Goal: Task Accomplishment & Management: Use online tool/utility

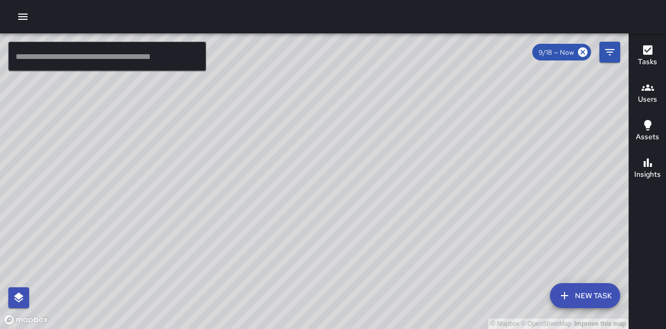
drag, startPoint x: 459, startPoint y: 258, endPoint x: 390, endPoint y: 191, distance: 96.1
click at [390, 191] on div "© Mapbox © OpenStreetMap Improve this map" at bounding box center [314, 180] width 629 height 295
drag, startPoint x: 470, startPoint y: 193, endPoint x: 436, endPoint y: 233, distance: 53.2
drag, startPoint x: 436, startPoint y: 233, endPoint x: 296, endPoint y: 217, distance: 140.5
click at [296, 217] on div "© Mapbox © OpenStreetMap Improve this map" at bounding box center [314, 180] width 629 height 295
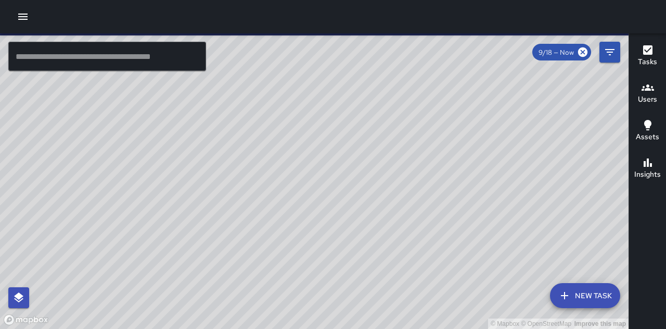
drag, startPoint x: 531, startPoint y: 249, endPoint x: 509, endPoint y: 261, distance: 24.9
drag, startPoint x: 509, startPoint y: 261, endPoint x: 405, endPoint y: 270, distance: 104.0
click at [406, 270] on div "© Mapbox © OpenStreetMap Improve this map" at bounding box center [314, 180] width 629 height 295
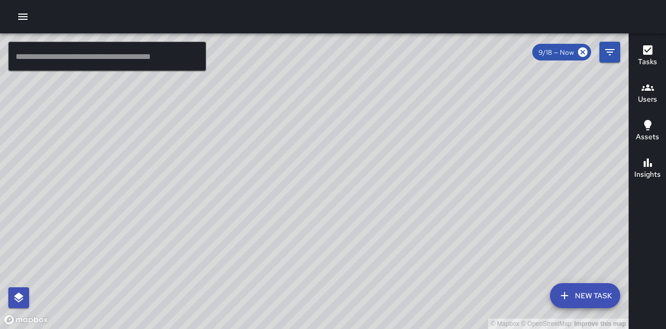
drag, startPoint x: 402, startPoint y: 264, endPoint x: 374, endPoint y: 201, distance: 69.0
click at [375, 203] on div "© Mapbox © OpenStreetMap Improve this map" at bounding box center [314, 180] width 629 height 295
click at [18, 24] on button "button" at bounding box center [22, 16] width 21 height 21
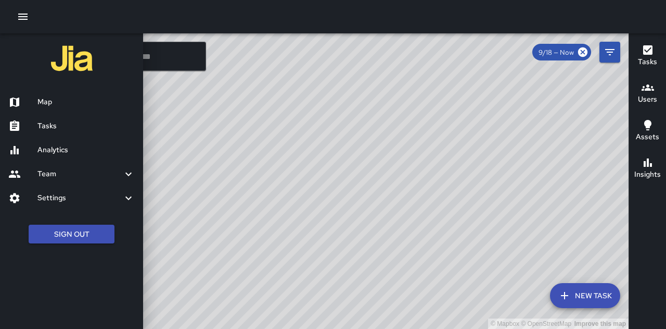
click at [77, 122] on h6 "Tasks" at bounding box center [85, 125] width 97 height 11
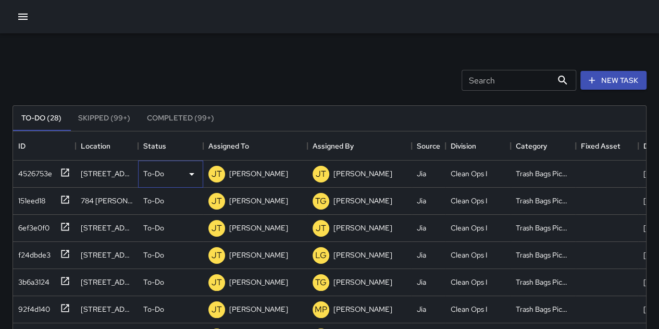
click at [168, 175] on div "To-Do" at bounding box center [170, 174] width 55 height 12
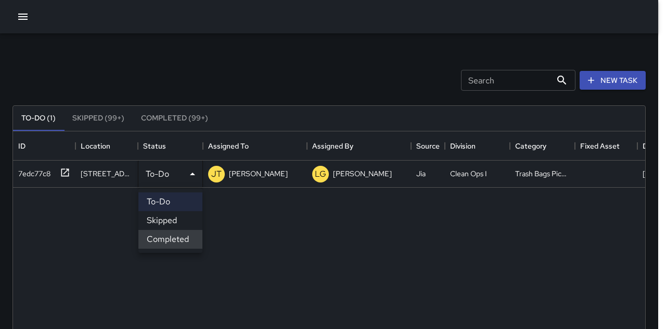
scroll to position [8, 8]
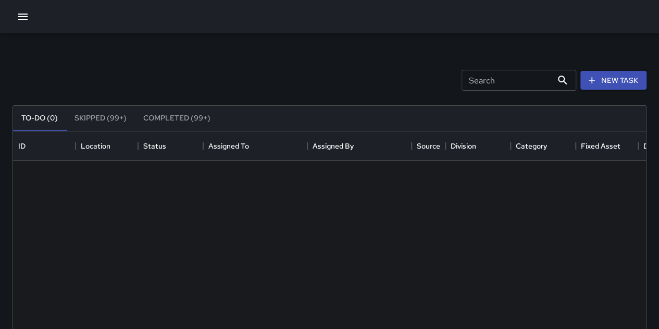
click at [27, 18] on icon "button" at bounding box center [23, 16] width 12 height 12
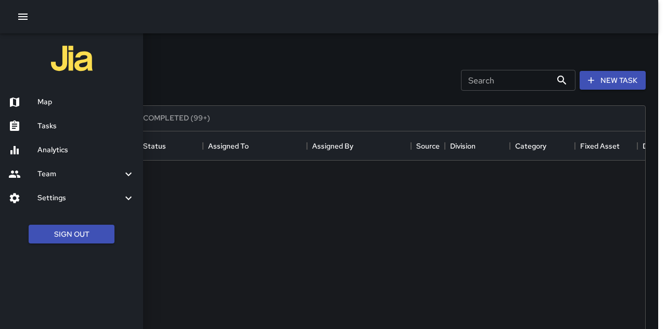
click at [57, 101] on h6 "Map" at bounding box center [85, 101] width 97 height 11
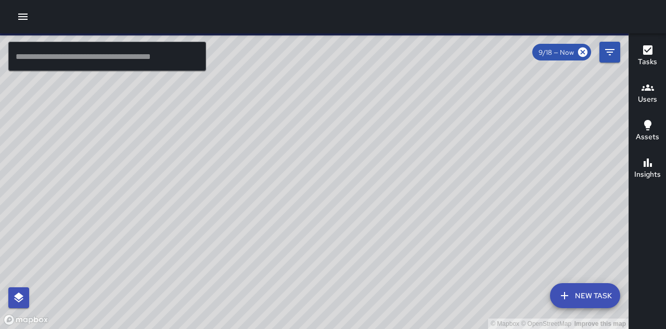
click at [655, 53] on div "Tasks" at bounding box center [647, 56] width 19 height 24
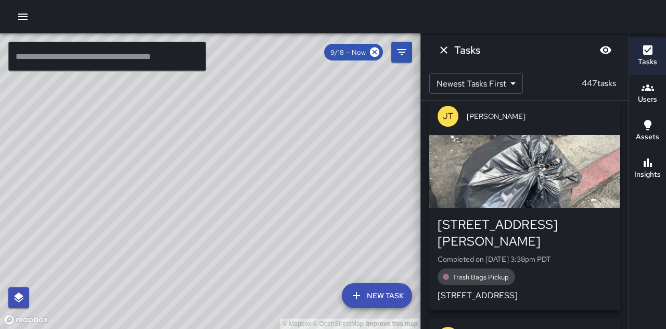
scroll to position [156, 0]
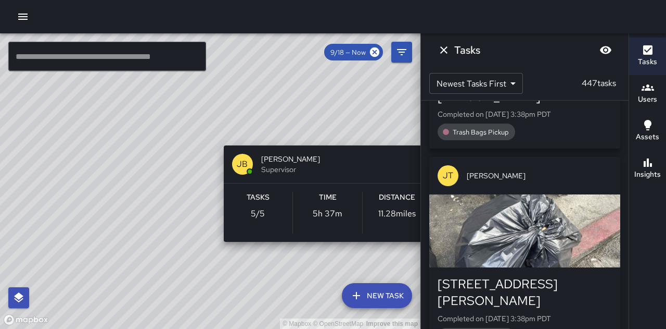
click at [329, 255] on div "© Mapbox © OpenStreetMap Improve this map JB James Brymer Supervisor Tasks 5 / …" at bounding box center [210, 180] width 421 height 295
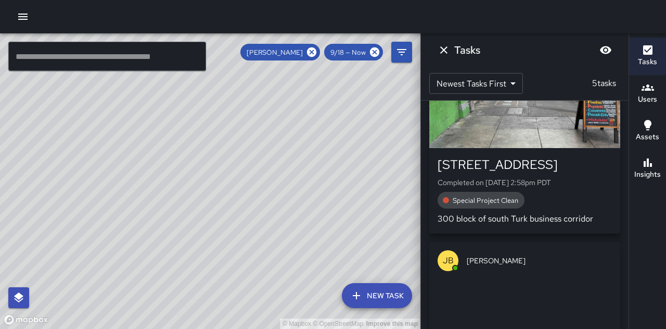
scroll to position [0, 0]
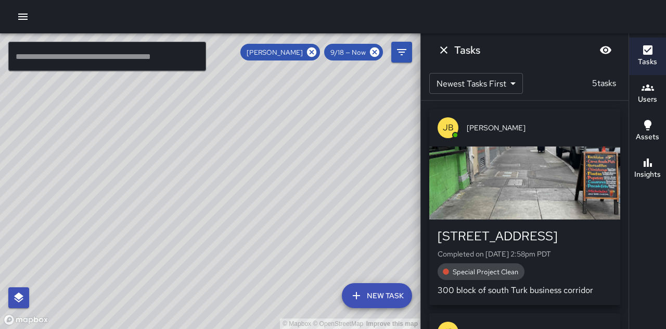
click at [480, 271] on span "Special Project Clean" at bounding box center [486, 271] width 78 height 9
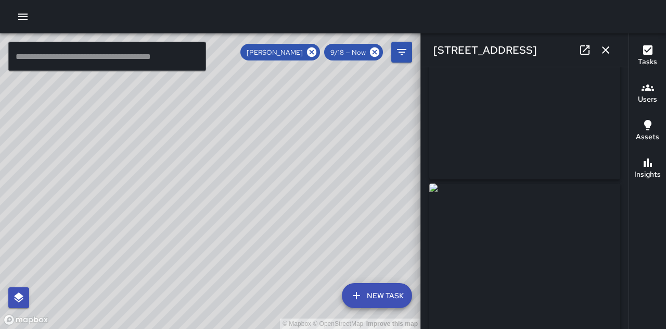
scroll to position [52, 0]
click at [612, 53] on button "button" at bounding box center [606, 50] width 21 height 21
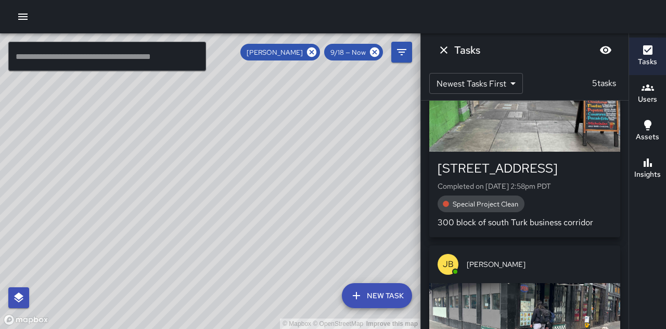
scroll to position [156, 0]
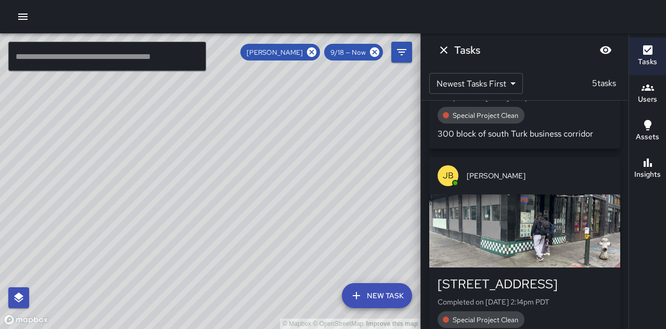
click at [373, 223] on div "© Mapbox © OpenStreetMap Improve this map" at bounding box center [210, 180] width 421 height 295
click at [446, 49] on icon "Dismiss" at bounding box center [444, 50] width 12 height 12
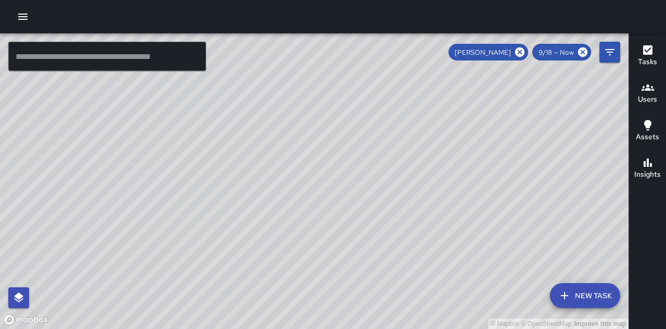
drag, startPoint x: 528, startPoint y: 223, endPoint x: 505, endPoint y: 247, distance: 33.5
drag, startPoint x: 505, startPoint y: 247, endPoint x: 493, endPoint y: 242, distance: 13.3
click at [493, 242] on div "© Mapbox © OpenStreetMap Improve this map" at bounding box center [314, 180] width 629 height 295
drag, startPoint x: 487, startPoint y: 246, endPoint x: 372, endPoint y: 211, distance: 120.9
click at [372, 211] on div "© Mapbox © OpenStreetMap Improve this map" at bounding box center [314, 180] width 629 height 295
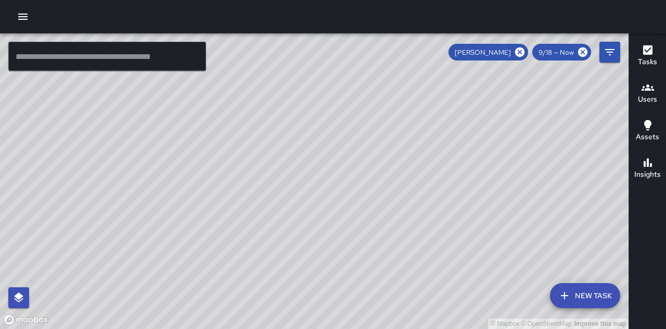
drag, startPoint x: 372, startPoint y: 212, endPoint x: 368, endPoint y: 224, distance: 13.3
click at [368, 224] on div "© Mapbox © OpenStreetMap Improve this map" at bounding box center [314, 180] width 629 height 295
